Goal: Information Seeking & Learning: Learn about a topic

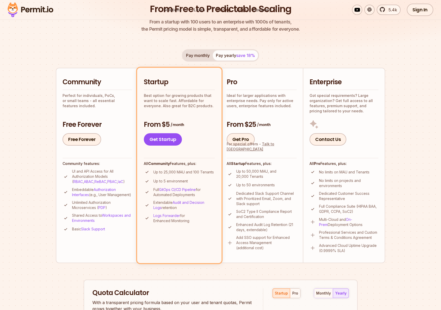
scroll to position [130, 0]
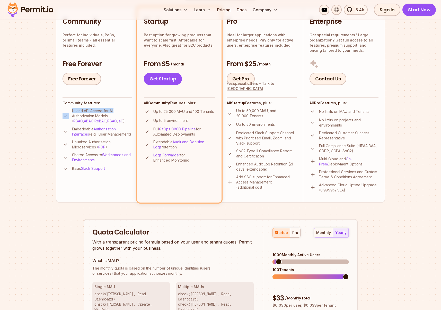
drag, startPoint x: 71, startPoint y: 110, endPoint x: 131, endPoint y: 109, distance: 60.2
click at [131, 109] on li "UI and API Access for All Authorization Models ( RBAC , ABAC , ReBAC , PBAC , I…" at bounding box center [97, 115] width 69 height 15
click at [131, 109] on p "UI and API Access for All Authorization Models ( RBAC , ABAC , ReBAC , PBAC , I…" at bounding box center [102, 115] width 60 height 15
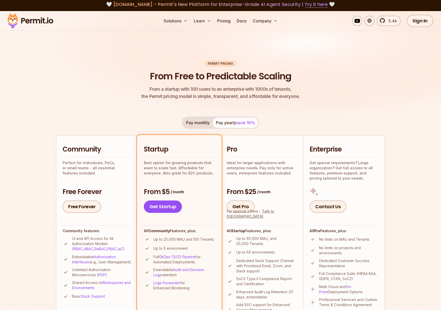
scroll to position [0, 0]
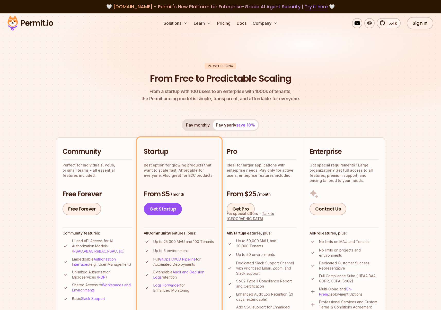
click at [207, 120] on button "Pay monthly" at bounding box center [198, 125] width 30 height 10
click at [206, 121] on div "Pay monthly Pay yearly save 18%" at bounding box center [220, 125] width 77 height 12
click at [228, 124] on button "Pay yearly save 18%" at bounding box center [235, 125] width 45 height 10
click at [179, 125] on div "Pay monthly Pay yearly save 18% Community Perfect for individuals, PoCs, or sma…" at bounding box center [220, 225] width 329 height 213
click at [219, 122] on div "Pay monthly Pay yearly save 18%" at bounding box center [220, 125] width 77 height 12
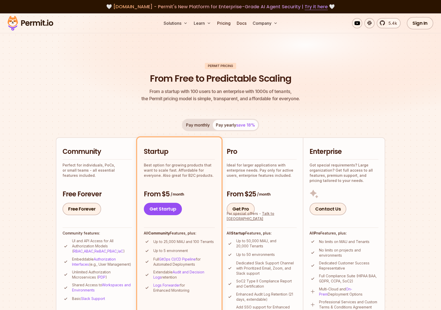
click at [190, 126] on button "Pay monthly" at bounding box center [198, 125] width 30 height 10
click at [229, 123] on button "Pay yearly save 18%" at bounding box center [235, 125] width 45 height 10
click at [198, 125] on button "Pay monthly" at bounding box center [198, 125] width 30 height 10
click at [235, 123] on button "Pay yearly save 18%" at bounding box center [235, 125] width 45 height 10
click at [195, 125] on button "Pay monthly" at bounding box center [198, 125] width 30 height 10
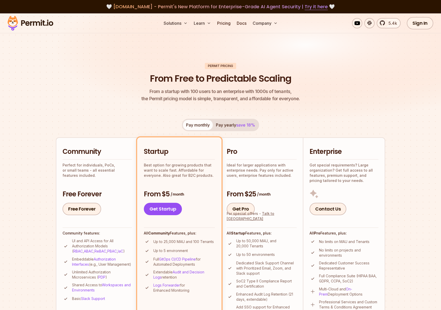
click at [243, 122] on span "save 18%" at bounding box center [245, 124] width 19 height 5
click at [194, 123] on button "Pay monthly" at bounding box center [198, 125] width 30 height 10
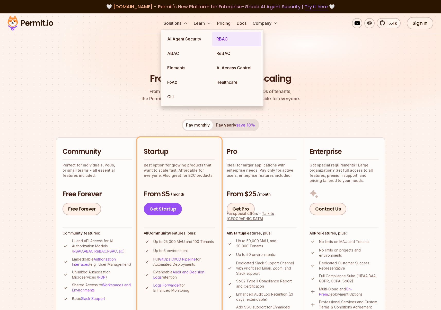
click at [222, 38] on link "RBAC" at bounding box center [236, 39] width 49 height 14
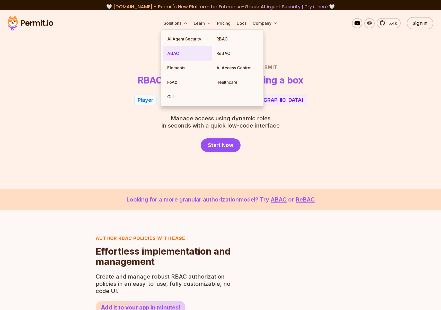
click at [179, 51] on link "ABAC" at bounding box center [187, 53] width 49 height 14
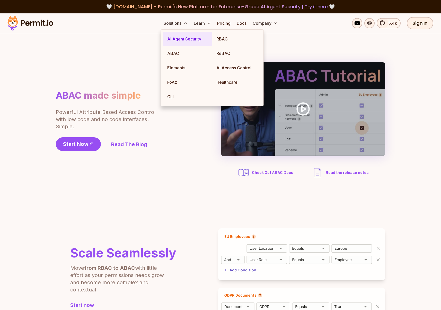
click at [182, 40] on link "AI Agent Security" at bounding box center [187, 39] width 49 height 14
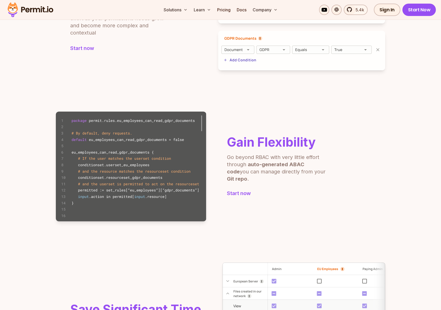
scroll to position [265, 0]
